Goal: Task Accomplishment & Management: Use online tool/utility

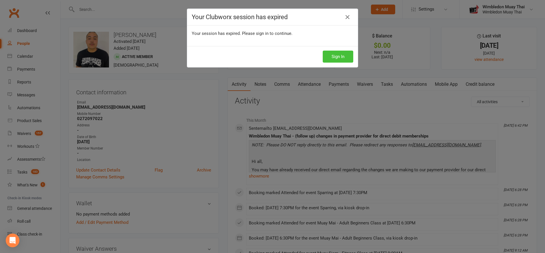
click at [333, 53] on button "Sign In" at bounding box center [338, 57] width 31 height 12
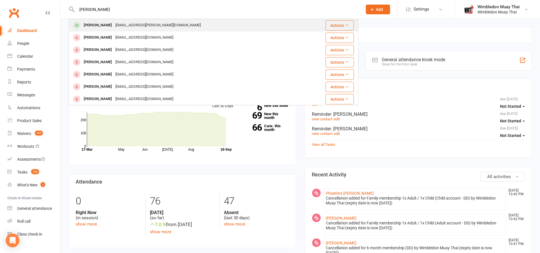
type input "ethan ro"
click at [104, 25] on div "Ethan Roales" at bounding box center [98, 25] width 32 height 8
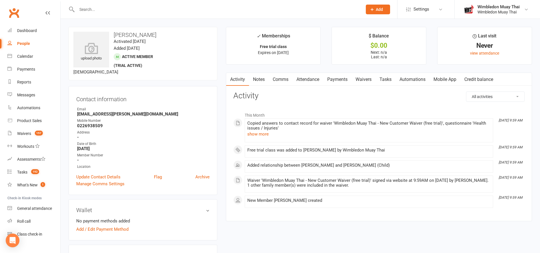
click at [312, 78] on link "Attendance" at bounding box center [307, 79] width 31 height 13
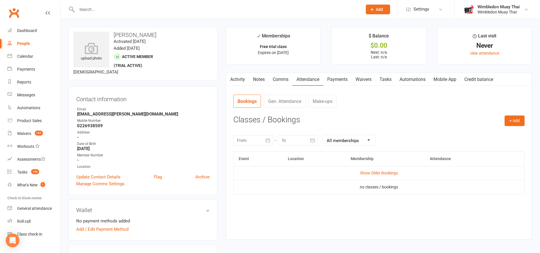
scroll to position [27, 0]
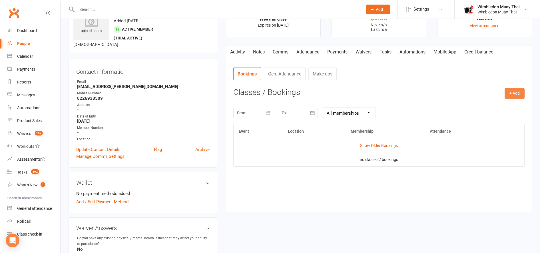
click at [513, 92] on button "+ Add" at bounding box center [514, 93] width 20 height 10
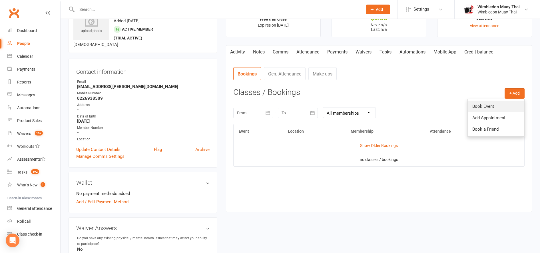
click at [494, 102] on link "Book Event" at bounding box center [496, 105] width 57 height 11
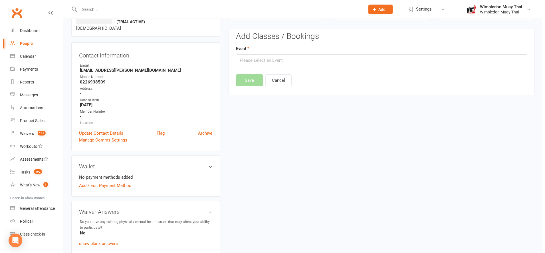
scroll to position [44, 0]
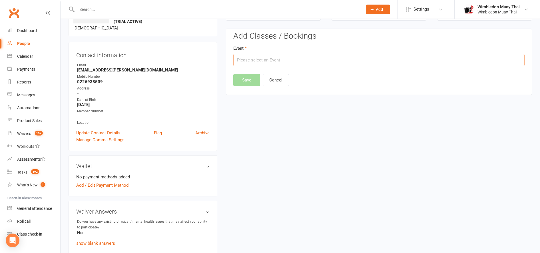
click at [256, 61] on input "text" at bounding box center [378, 60] width 291 height 12
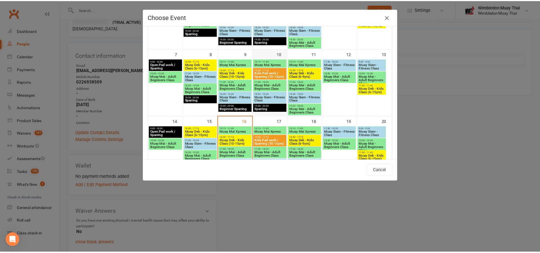
scroll to position [100, 0]
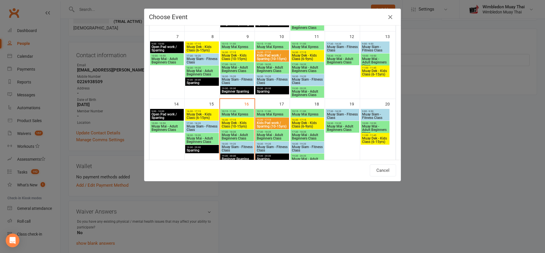
click at [234, 126] on span "Muay Dek - Kids Class (10-15yrs)" at bounding box center [237, 124] width 31 height 7
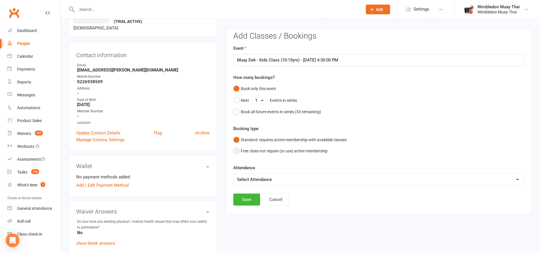
click at [251, 152] on button "Free: does not require (or use) active membership" at bounding box center [280, 150] width 94 height 11
click at [267, 184] on select "Select Attendance Attended Absent" at bounding box center [379, 179] width 291 height 11
click at [268, 178] on select "Select Attendance Attended Absent" at bounding box center [379, 179] width 291 height 11
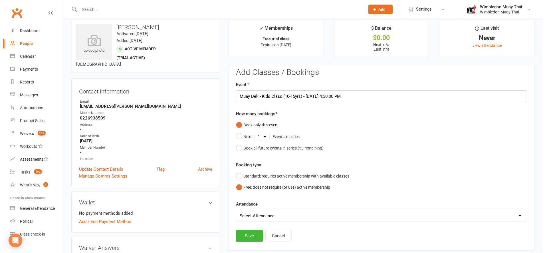
scroll to position [0, 0]
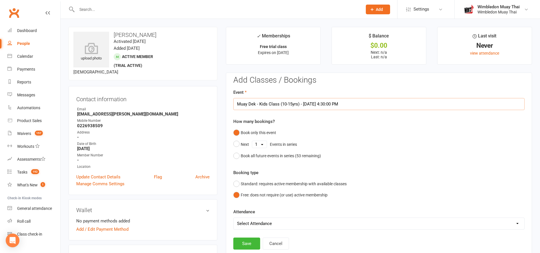
click at [282, 106] on input "Muay Dek - Kids Class (10-15yrs) - Sep 16, 2025 4:30:00 PM" at bounding box center [378, 104] width 291 height 12
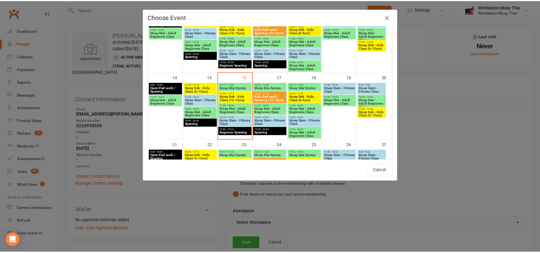
scroll to position [127, 0]
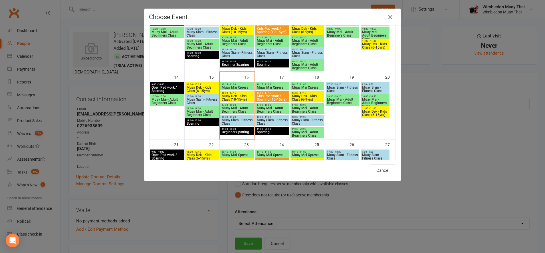
click at [377, 101] on span "Muay Mai - Adult Beginners Class" at bounding box center [375, 103] width 27 height 10
type input "Muay Mai - Adult Beginners Class - Sep 20, 2025 10:00:00 AM"
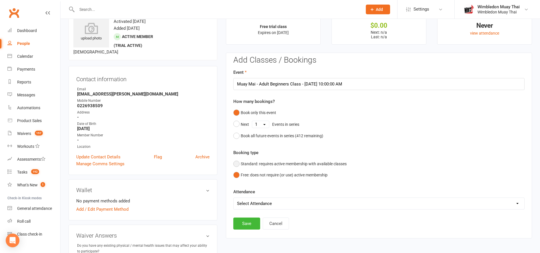
scroll to position [20, 0]
click at [264, 165] on button "Standard: requires active membership with available classes" at bounding box center [289, 163] width 113 height 11
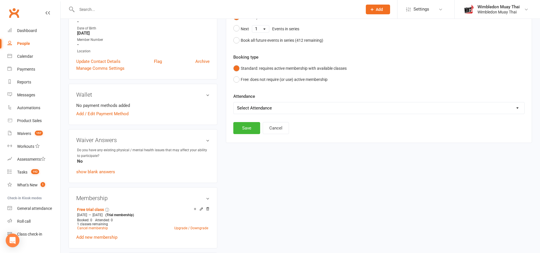
scroll to position [116, 0]
click at [275, 132] on button "Cancel" at bounding box center [276, 128] width 26 height 12
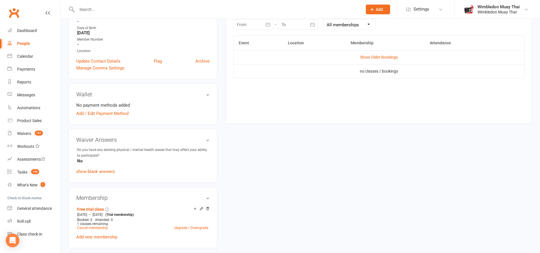
scroll to position [0, 0]
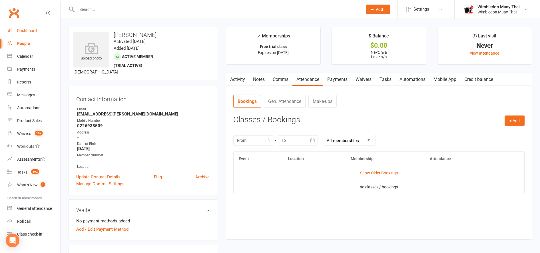
click at [32, 26] on link "Dashboard" at bounding box center [33, 30] width 53 height 13
